Goal: Task Accomplishment & Management: Use online tool/utility

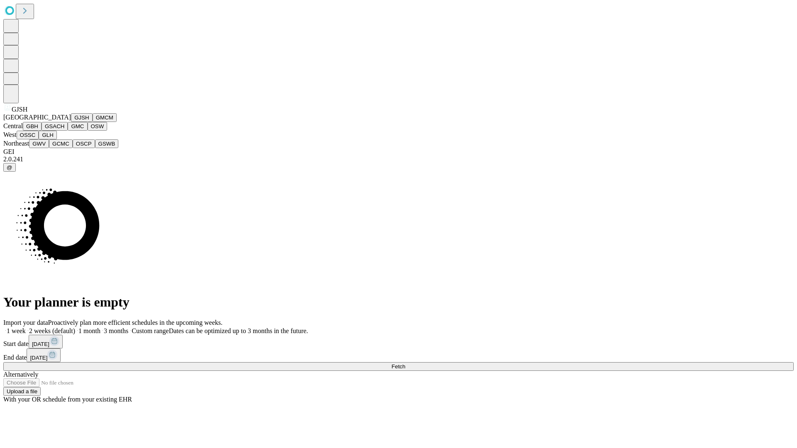
click at [71, 122] on button "GJSH" at bounding box center [82, 117] width 22 height 9
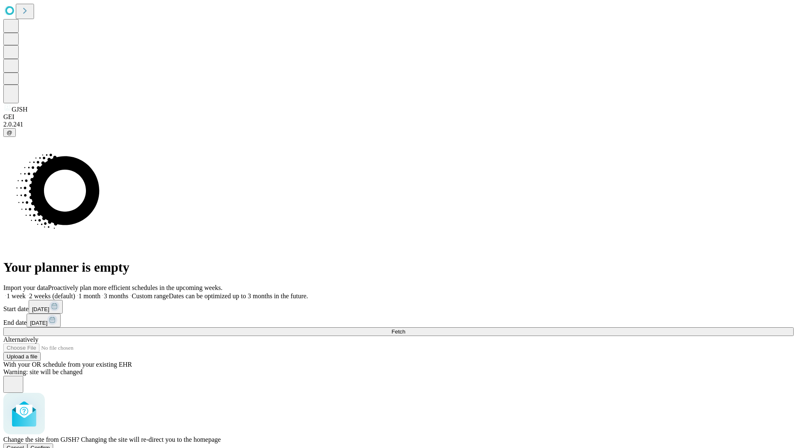
click at [50, 445] on span "Confirm" at bounding box center [41, 448] width 20 height 6
click at [75, 293] on label "2 weeks (default)" at bounding box center [50, 296] width 49 height 7
click at [405, 329] on span "Fetch" at bounding box center [398, 332] width 14 height 6
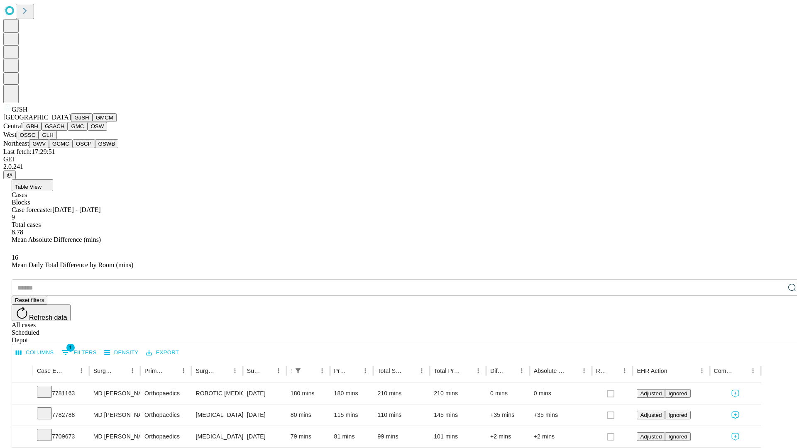
click at [93, 122] on button "GMCM" at bounding box center [105, 117] width 24 height 9
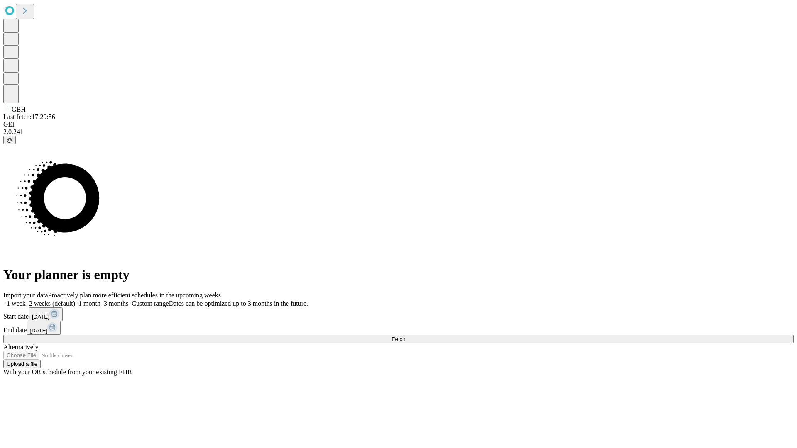
click at [75, 300] on label "2 weeks (default)" at bounding box center [50, 303] width 49 height 7
click at [405, 336] on span "Fetch" at bounding box center [398, 339] width 14 height 6
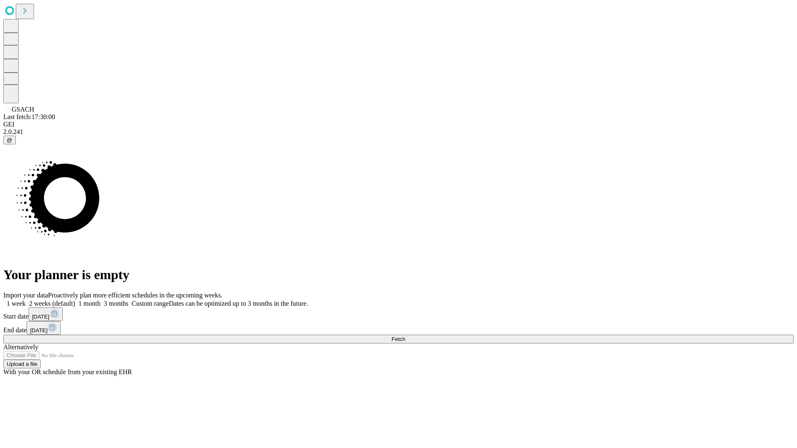
click at [75, 300] on label "2 weeks (default)" at bounding box center [50, 303] width 49 height 7
click at [405, 336] on span "Fetch" at bounding box center [398, 339] width 14 height 6
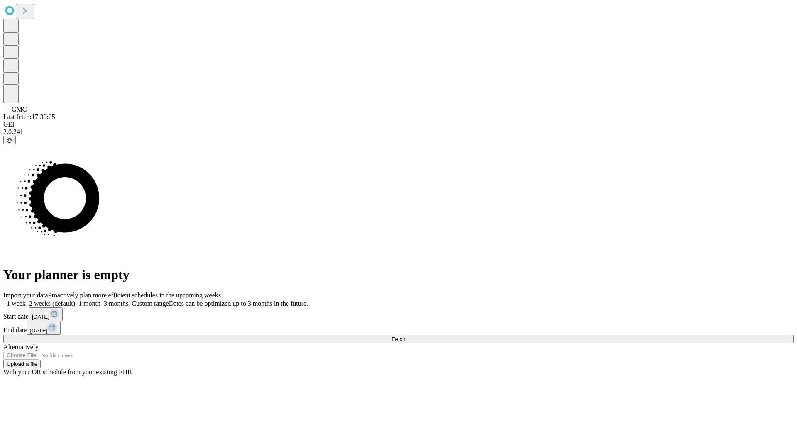
click at [75, 300] on label "2 weeks (default)" at bounding box center [50, 303] width 49 height 7
click at [405, 336] on span "Fetch" at bounding box center [398, 339] width 14 height 6
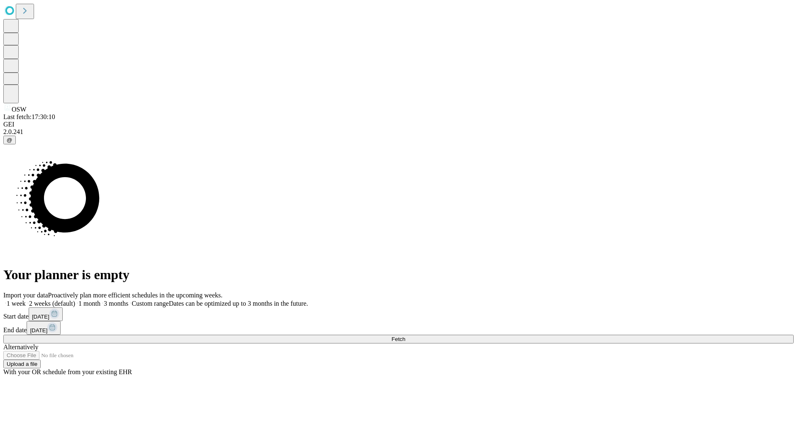
click at [75, 300] on label "2 weeks (default)" at bounding box center [50, 303] width 49 height 7
click at [405, 336] on span "Fetch" at bounding box center [398, 339] width 14 height 6
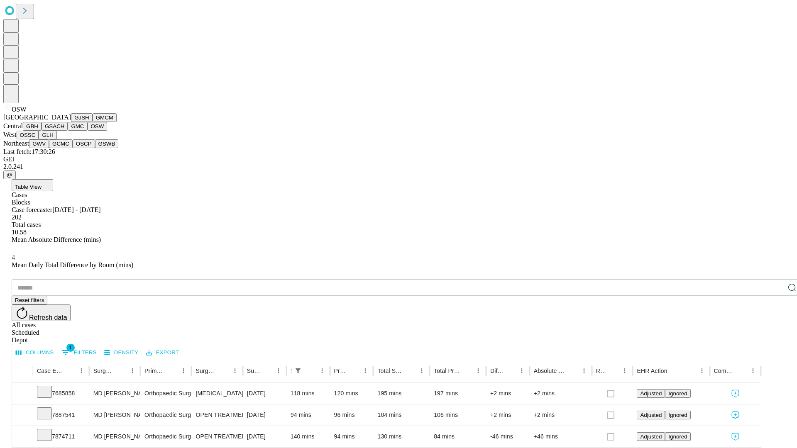
click at [39, 139] on button "OSSC" at bounding box center [28, 135] width 22 height 9
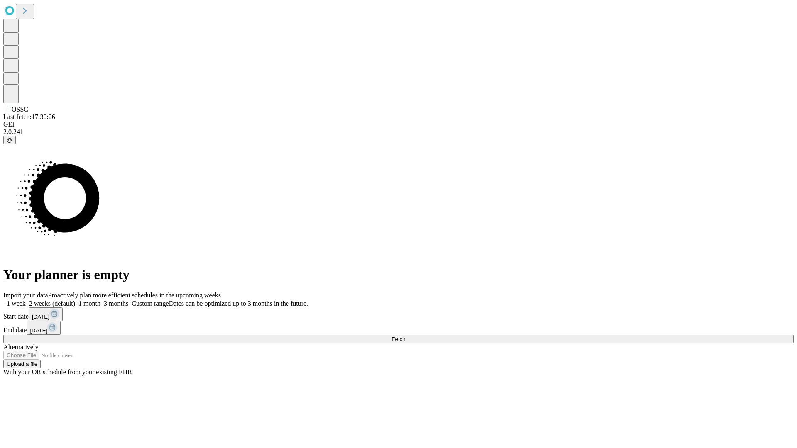
click at [75, 300] on label "2 weeks (default)" at bounding box center [50, 303] width 49 height 7
click at [405, 336] on span "Fetch" at bounding box center [398, 339] width 14 height 6
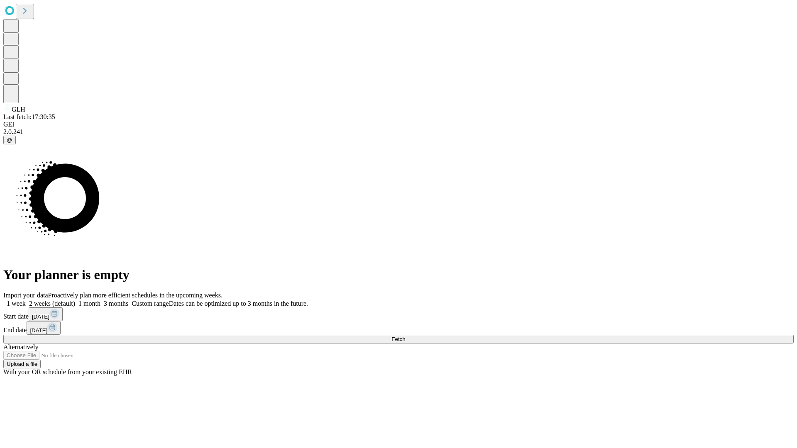
click at [405, 336] on span "Fetch" at bounding box center [398, 339] width 14 height 6
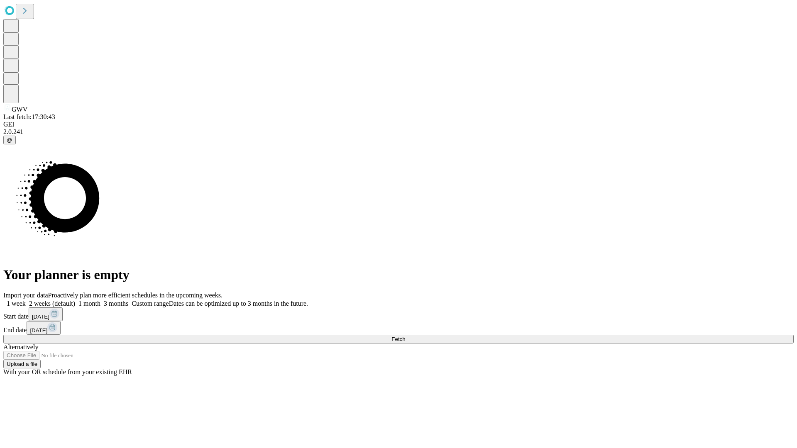
click at [75, 300] on label "2 weeks (default)" at bounding box center [50, 303] width 49 height 7
click at [405, 336] on span "Fetch" at bounding box center [398, 339] width 14 height 6
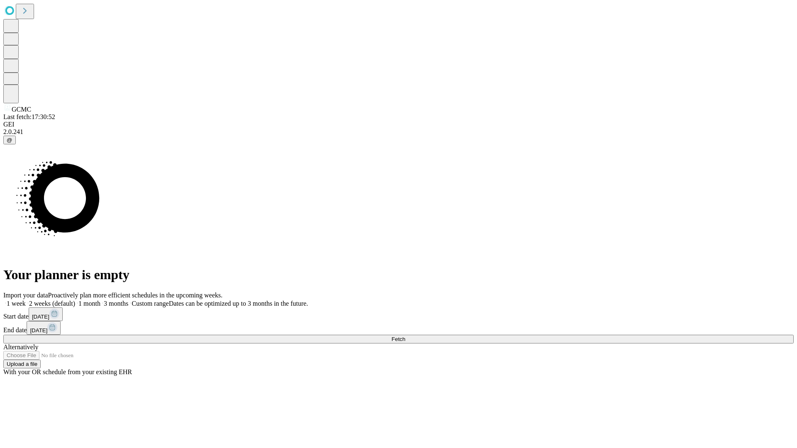
click at [75, 300] on label "2 weeks (default)" at bounding box center [50, 303] width 49 height 7
click at [405, 336] on span "Fetch" at bounding box center [398, 339] width 14 height 6
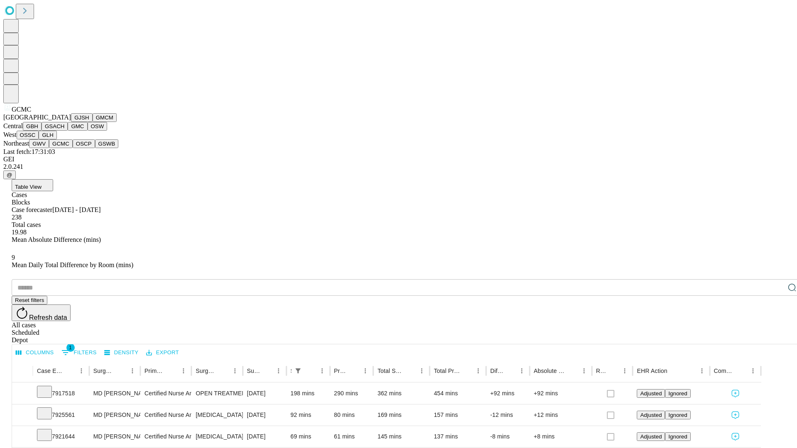
click at [73, 148] on button "OSCP" at bounding box center [84, 143] width 22 height 9
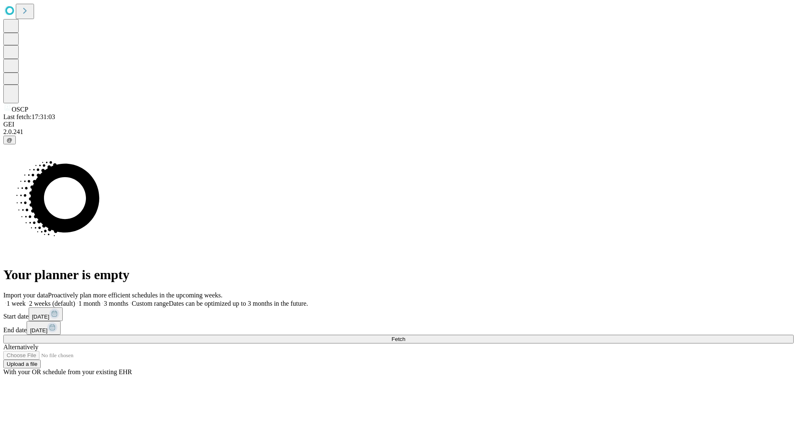
click at [75, 300] on label "2 weeks (default)" at bounding box center [50, 303] width 49 height 7
click at [405, 336] on span "Fetch" at bounding box center [398, 339] width 14 height 6
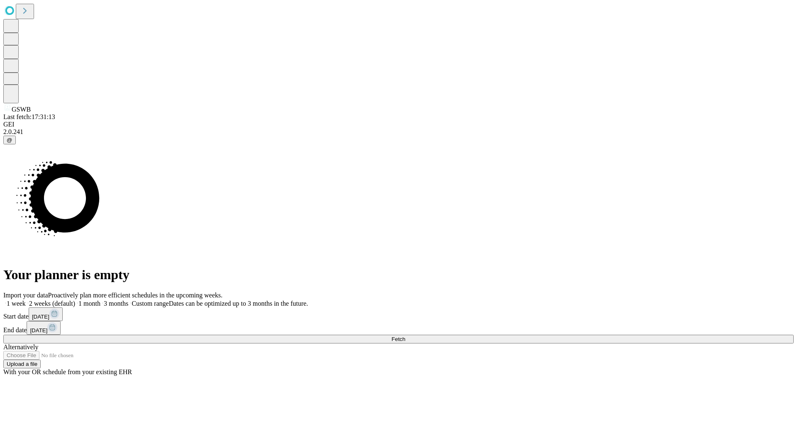
click at [75, 300] on label "2 weeks (default)" at bounding box center [50, 303] width 49 height 7
click at [405, 336] on span "Fetch" at bounding box center [398, 339] width 14 height 6
